Goal: Information Seeking & Learning: Learn about a topic

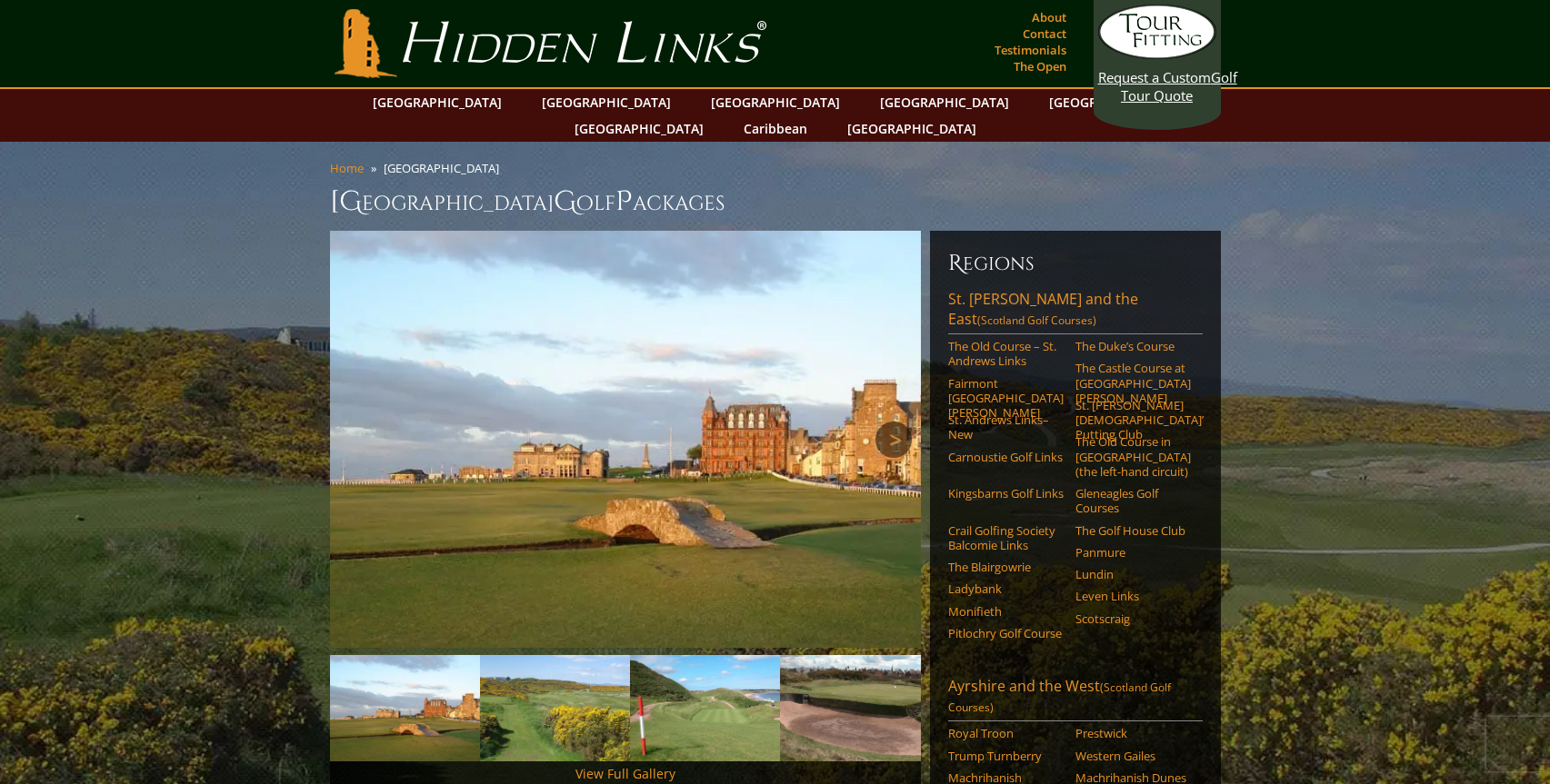
click at [893, 421] on link "Next" at bounding box center [893, 439] width 36 height 36
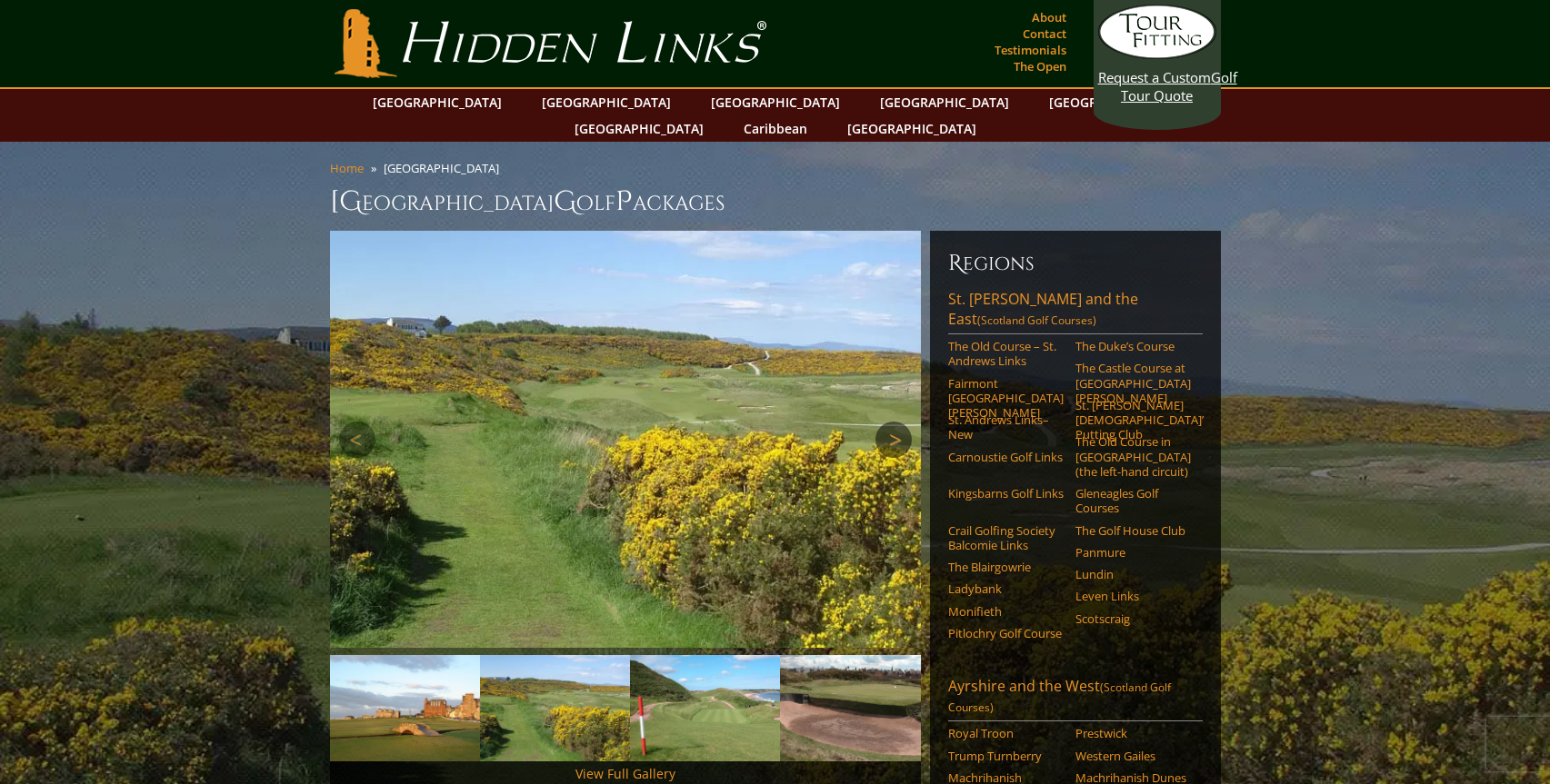
click at [893, 421] on link "Next" at bounding box center [893, 439] width 36 height 36
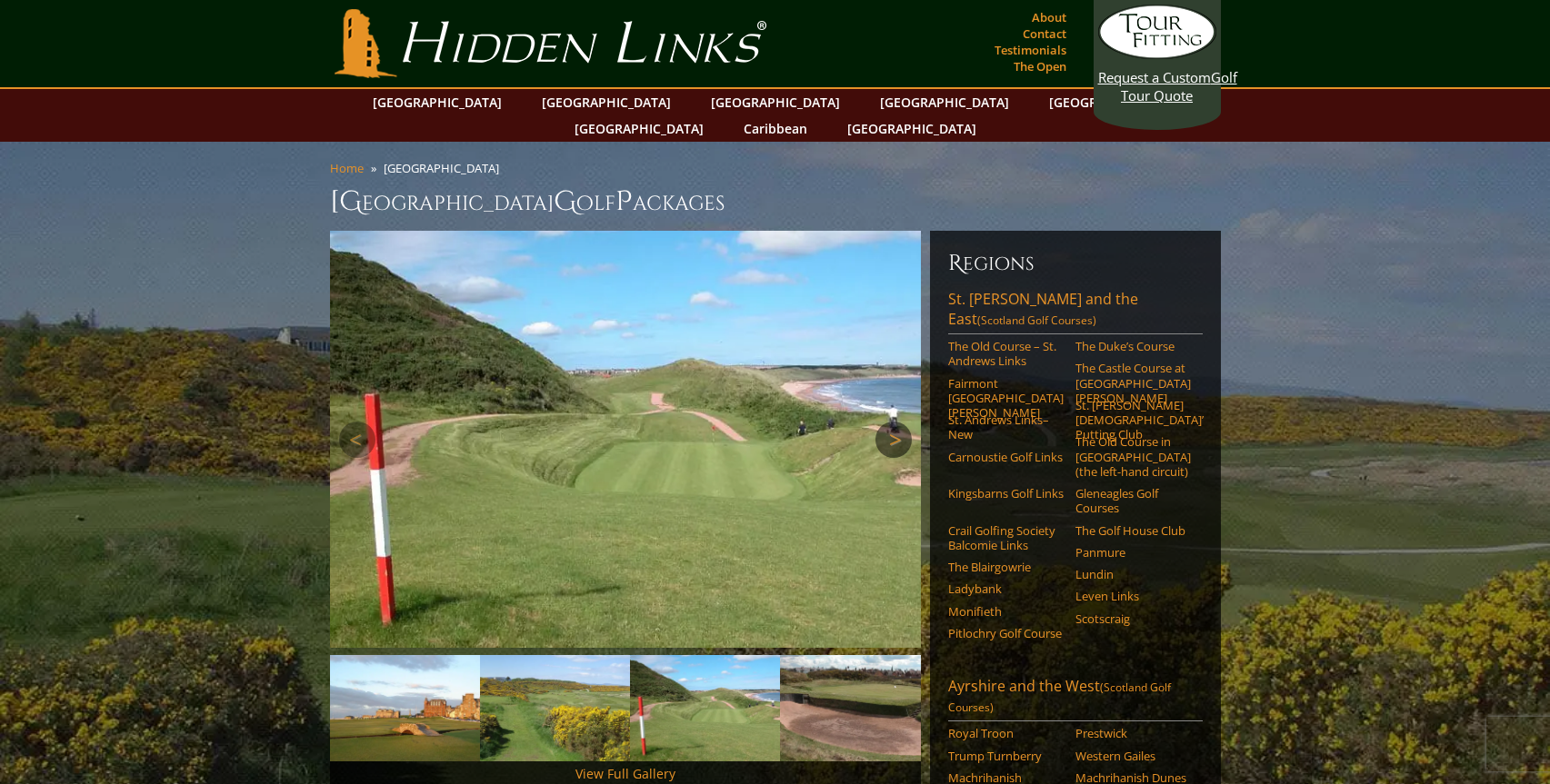
click at [893, 421] on link "Next" at bounding box center [893, 439] width 36 height 36
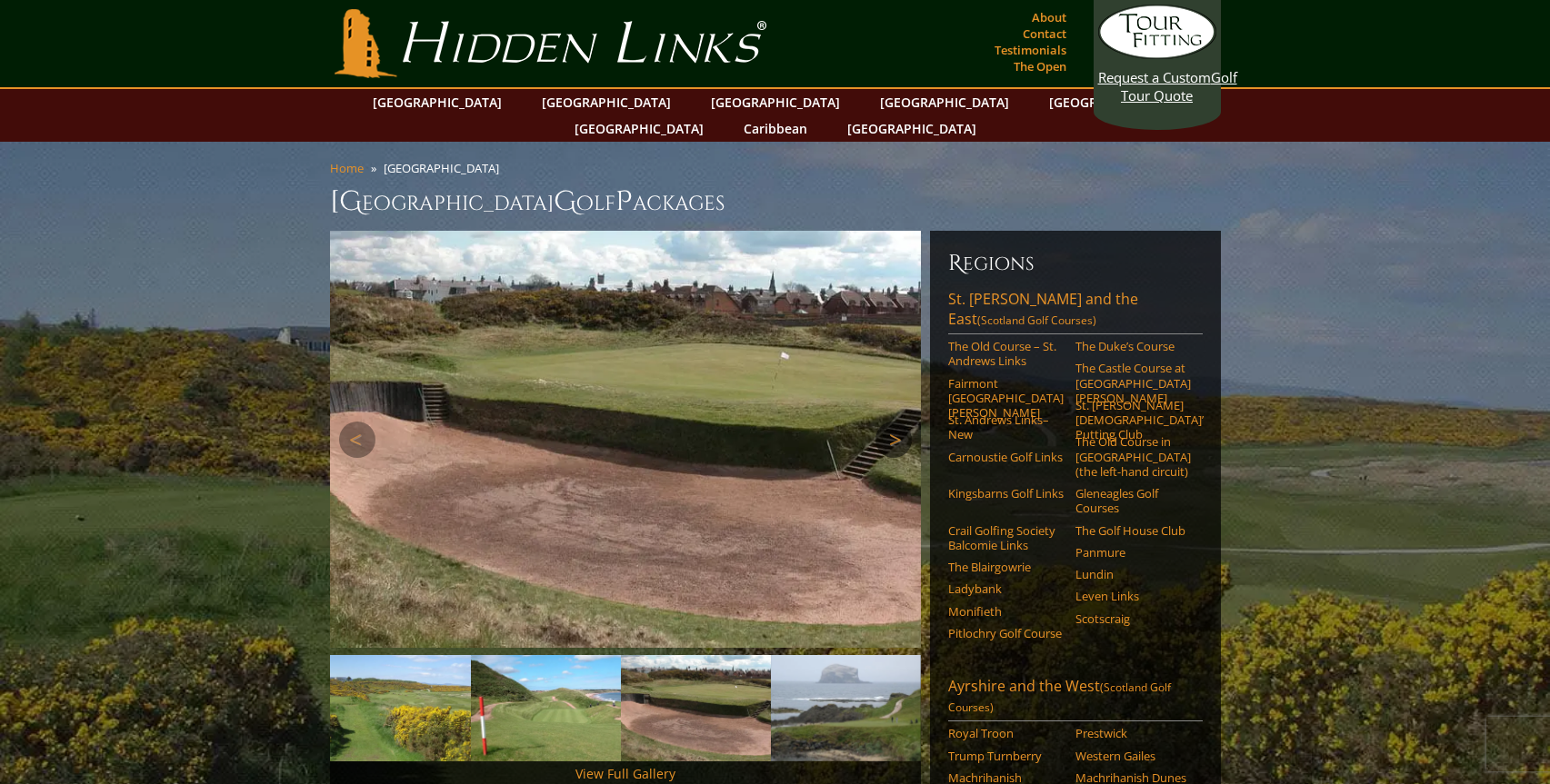
click at [893, 421] on link "Next" at bounding box center [893, 439] width 36 height 36
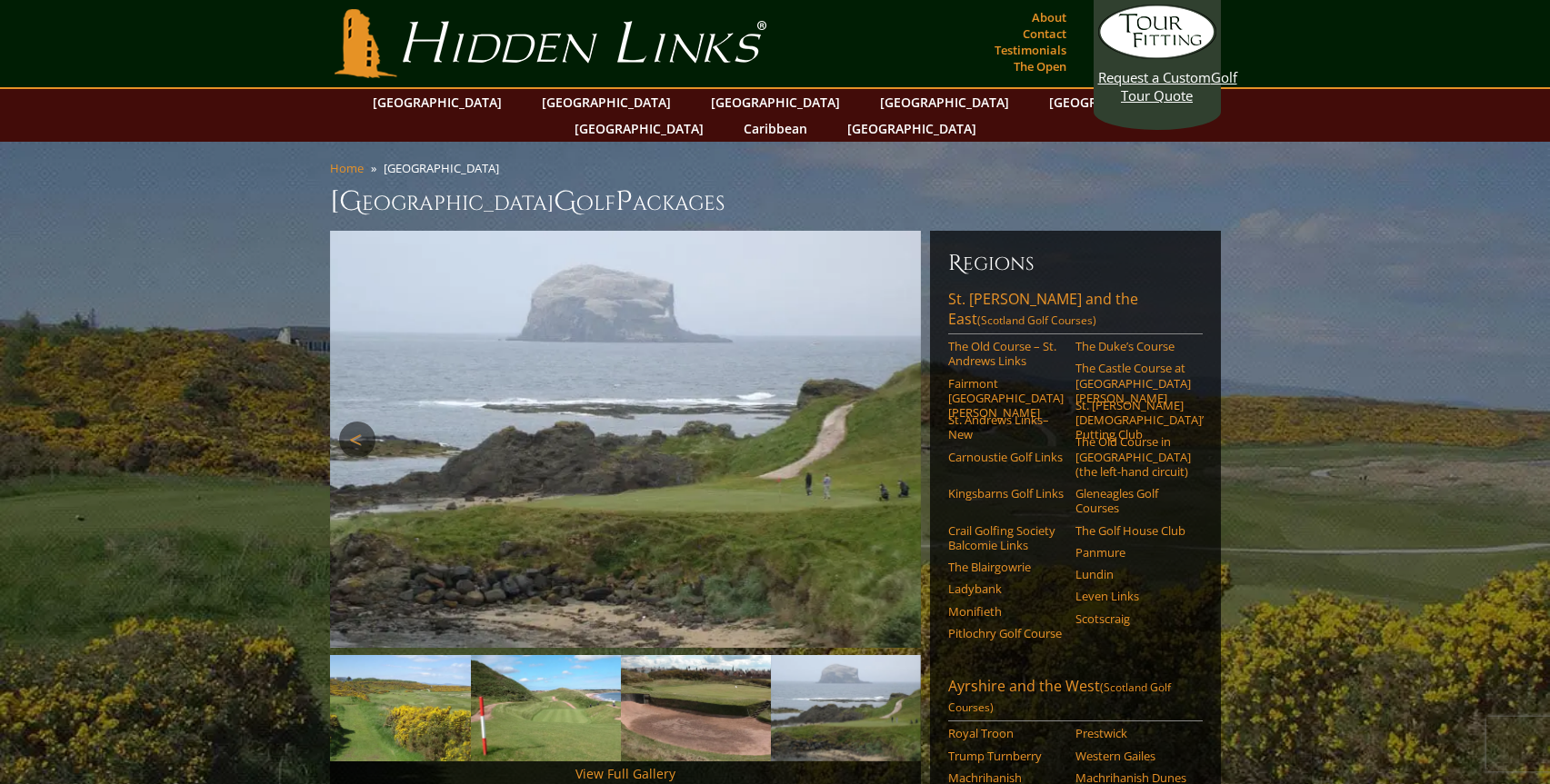
click at [353, 421] on link "Previous" at bounding box center [357, 439] width 36 height 36
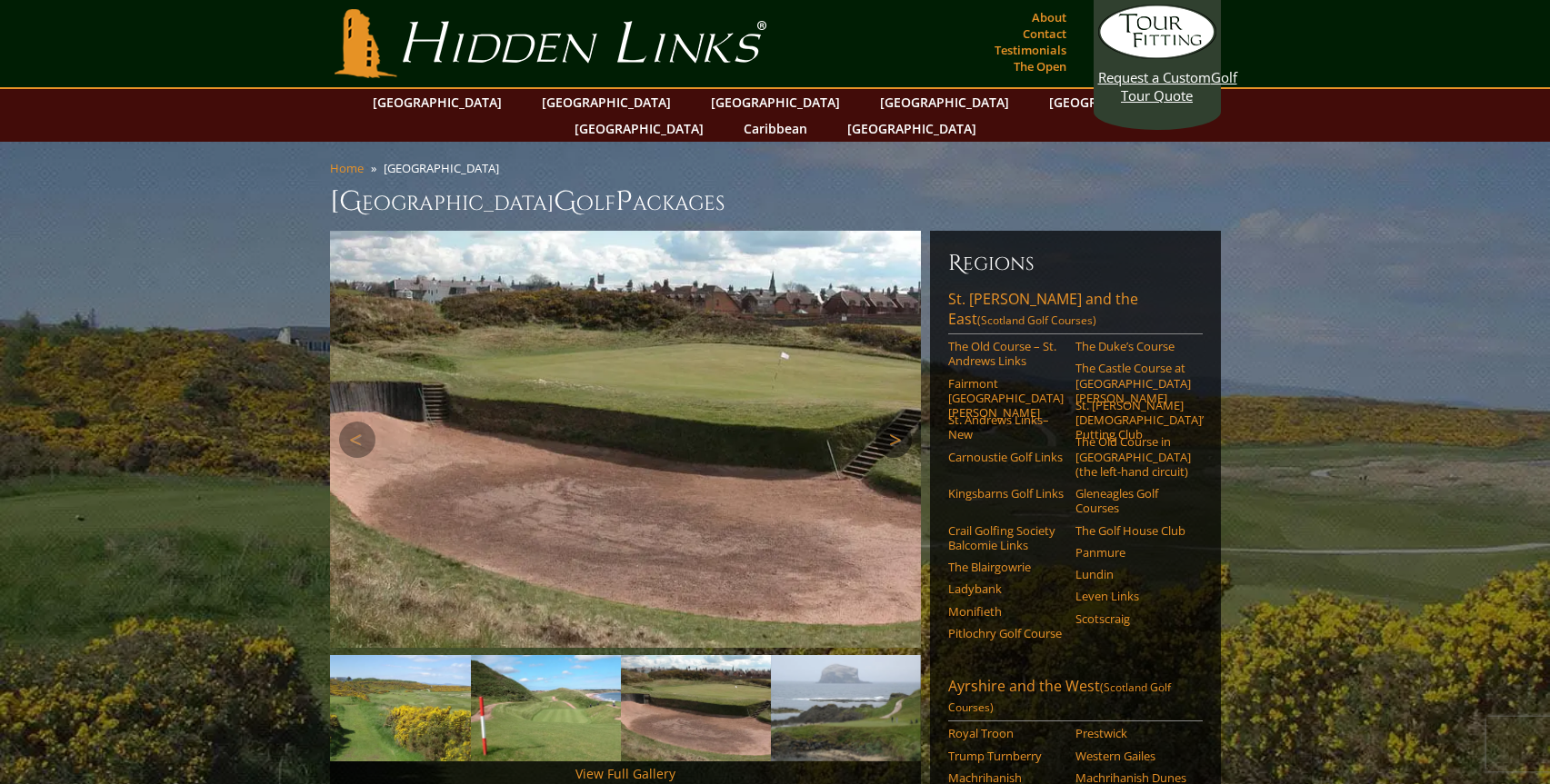
click at [893, 421] on link "Next" at bounding box center [893, 439] width 36 height 36
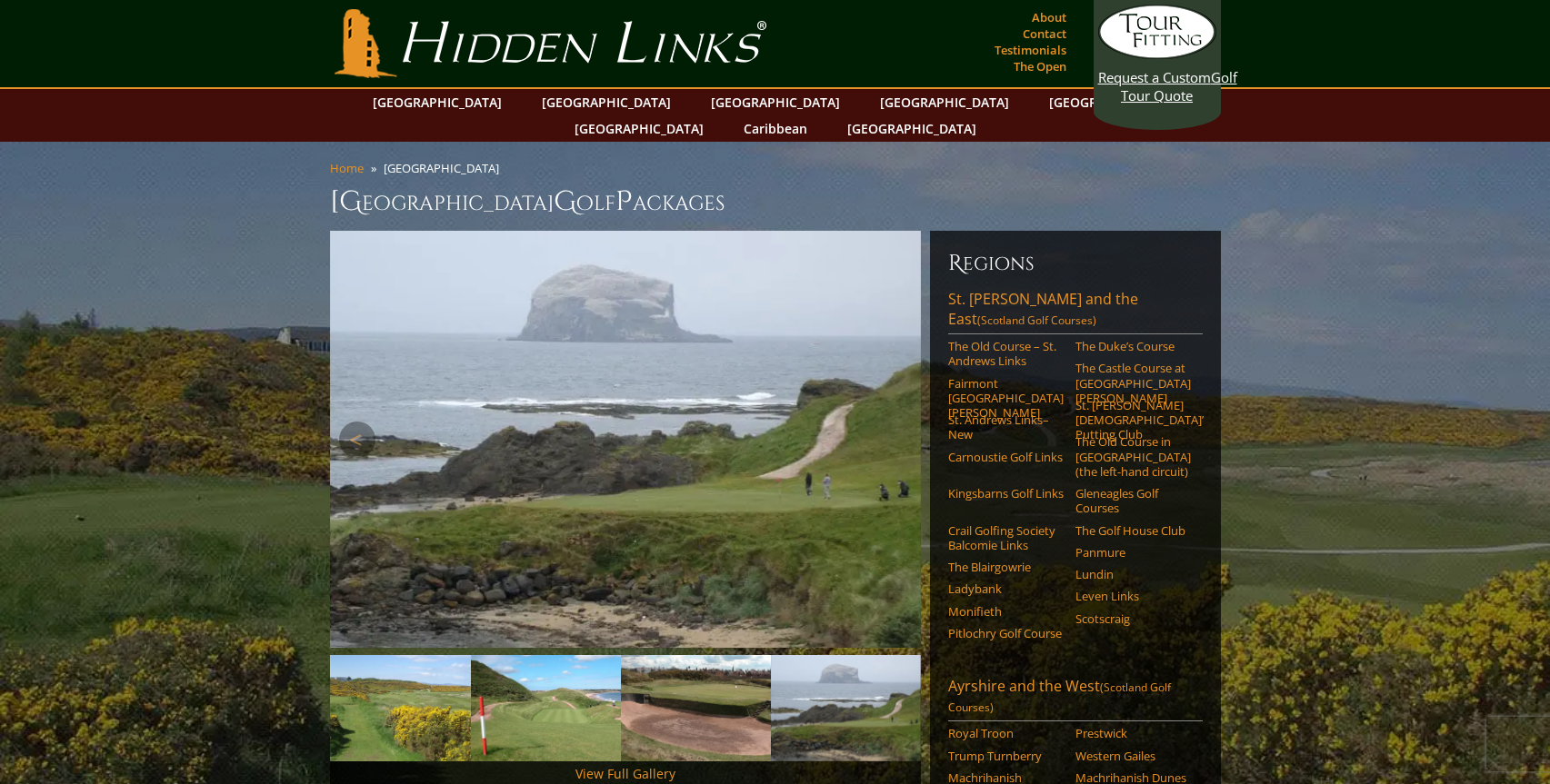
click at [893, 421] on link "Next" at bounding box center [893, 439] width 36 height 36
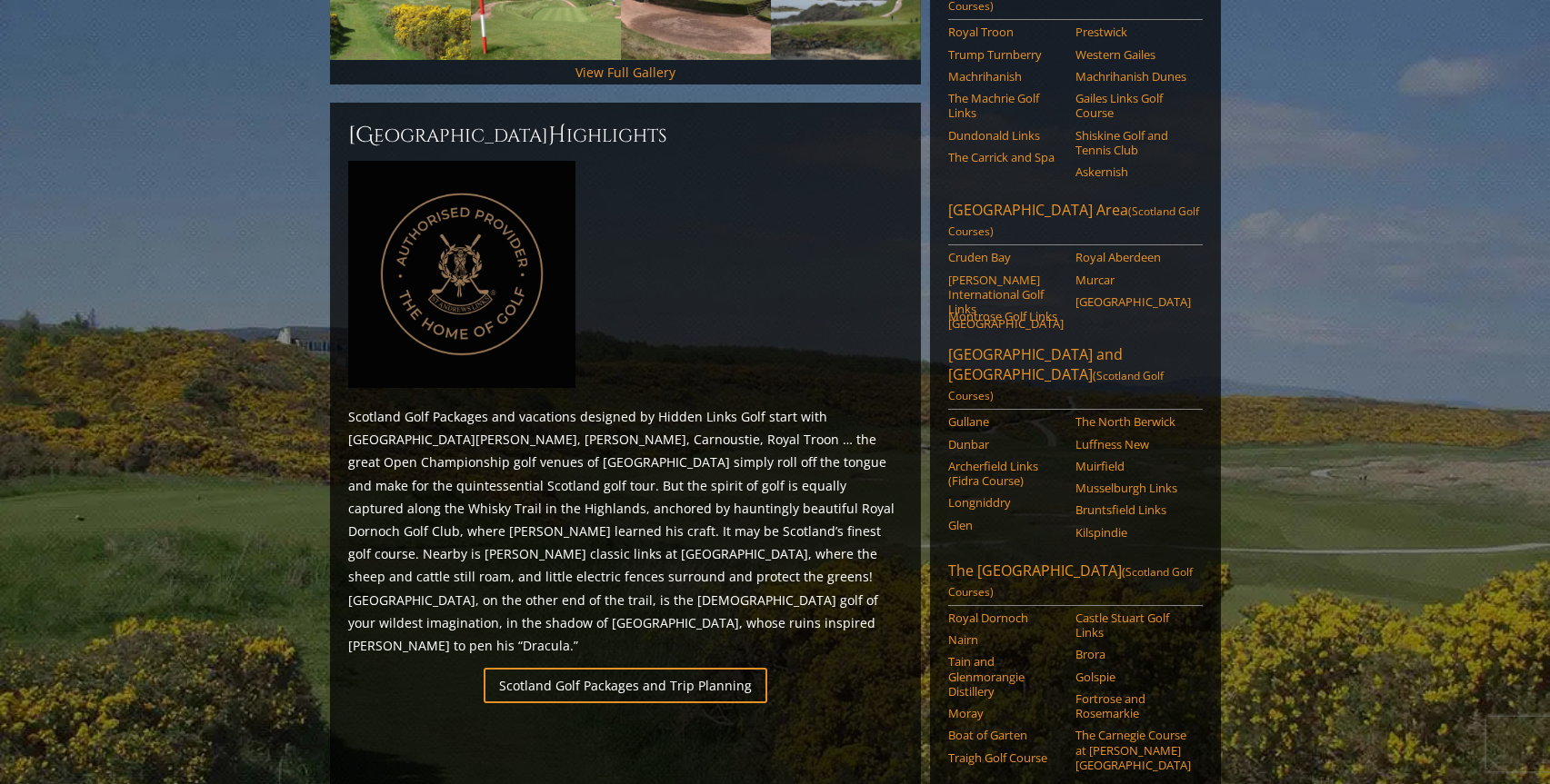
scroll to position [703, 0]
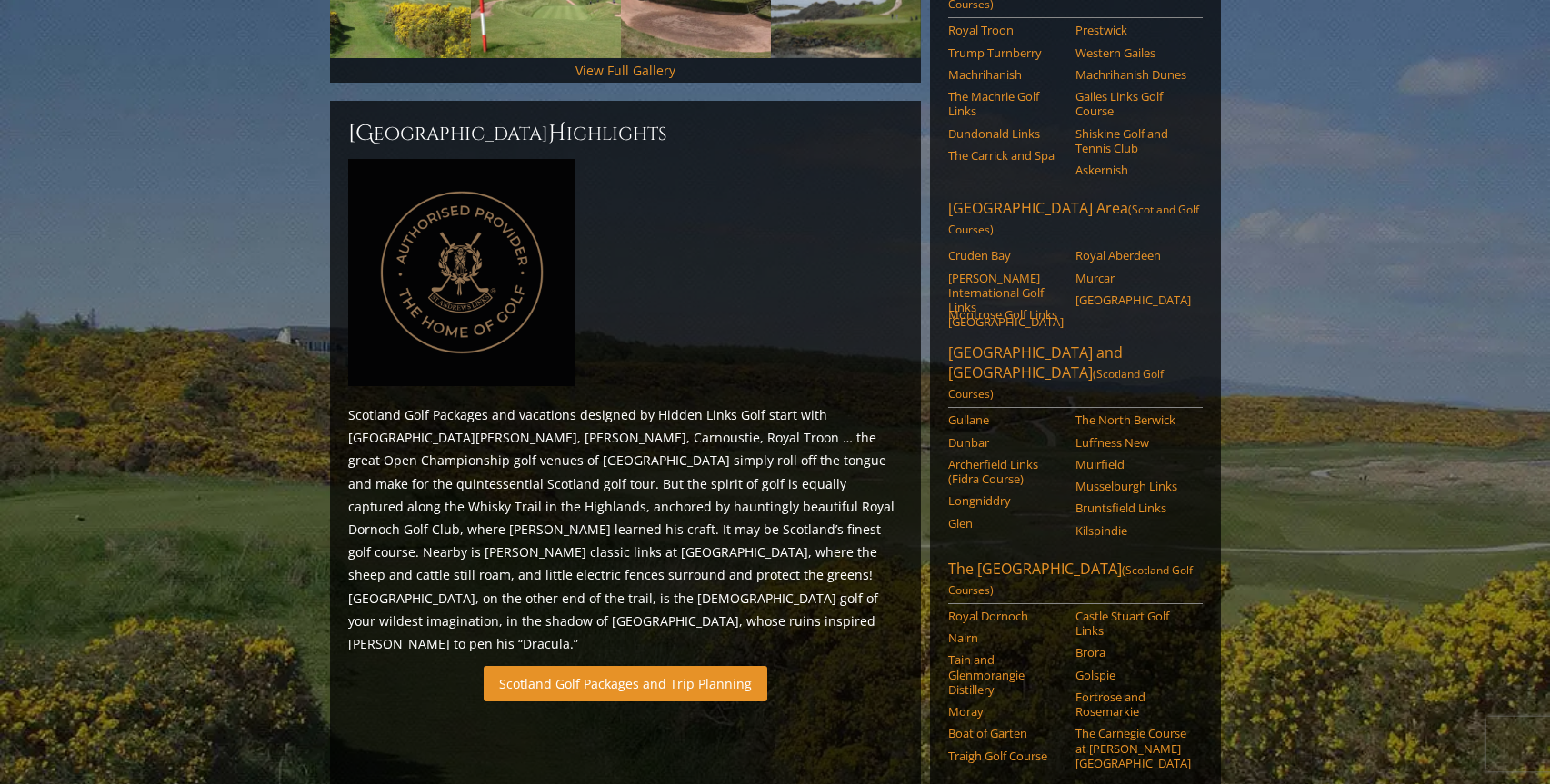
click at [597, 666] on link "Scotland Golf Packages and Trip Planning" at bounding box center [626, 684] width 284 height 36
